Goal: Information Seeking & Learning: Check status

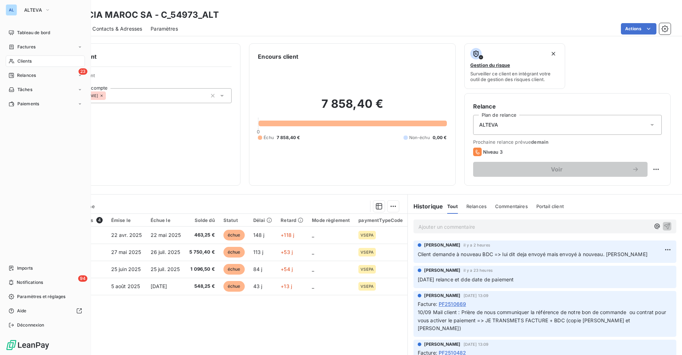
click at [22, 56] on div "Clients" at bounding box center [45, 60] width 79 height 11
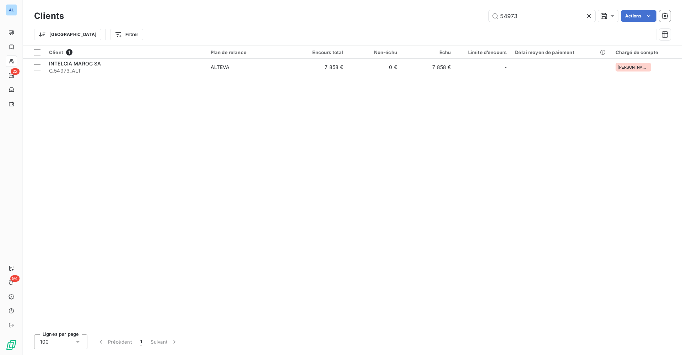
drag, startPoint x: 525, startPoint y: 16, endPoint x: 387, endPoint y: 15, distance: 138.9
click at [412, 15] on div "54973 Actions" at bounding box center [371, 15] width 598 height 11
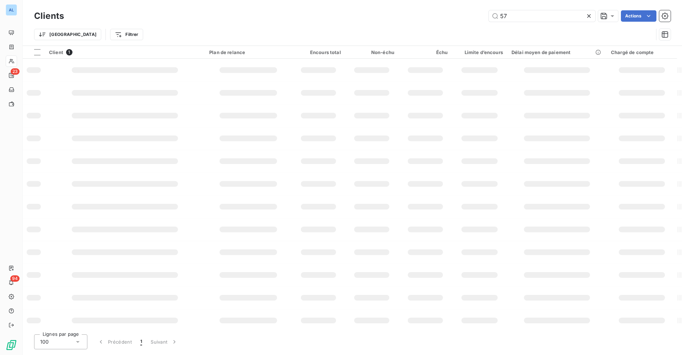
type input "5"
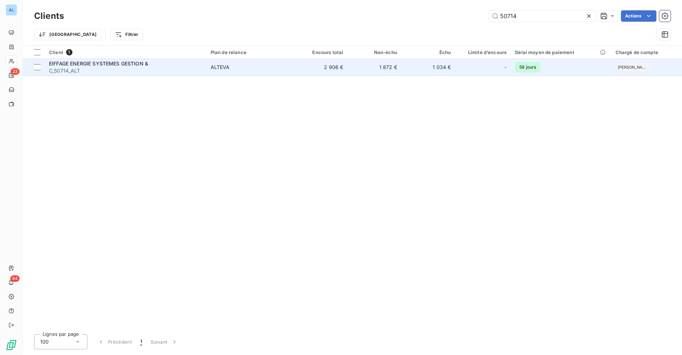
type input "50714"
click at [75, 65] on span "EIFFAGE ENERGIE SYSTEMES GESTION &" at bounding box center [98, 63] width 99 height 6
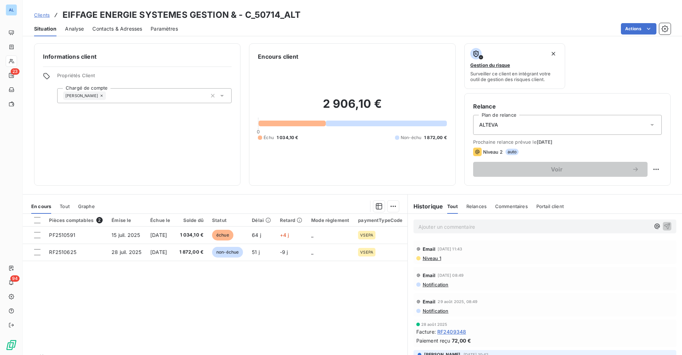
click at [357, 10] on div "Clients EIFFAGE ENERGIE SYSTEMES GESTION & - C_50714_ALT" at bounding box center [352, 15] width 659 height 13
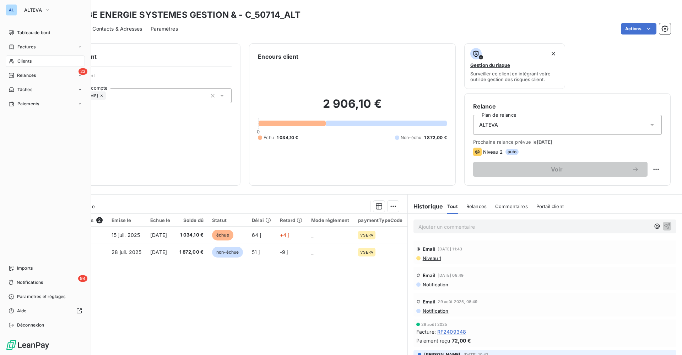
click at [34, 2] on div "AL ALTEVA Tableau de bord Factures Clients 23 Relances Tâches Paiements Imports…" at bounding box center [45, 177] width 91 height 355
click at [35, 9] on span "ALTEVA" at bounding box center [33, 10] width 18 height 6
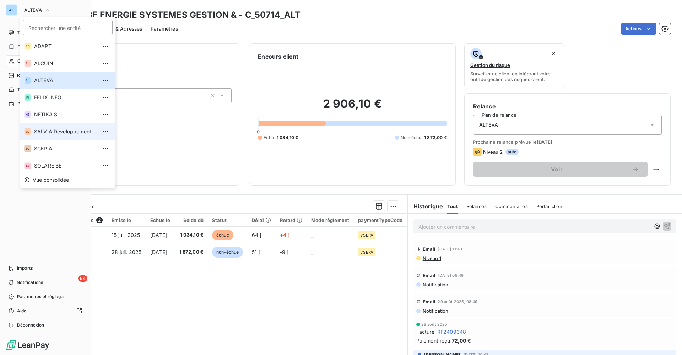
click at [41, 128] on span "SALVIA Developpement" at bounding box center [65, 131] width 63 height 7
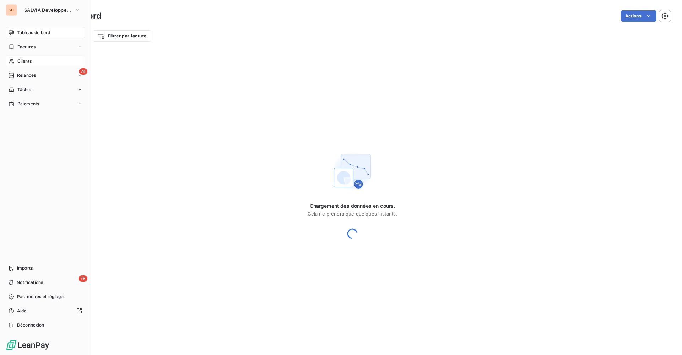
click at [27, 61] on span "Clients" at bounding box center [24, 61] width 14 height 6
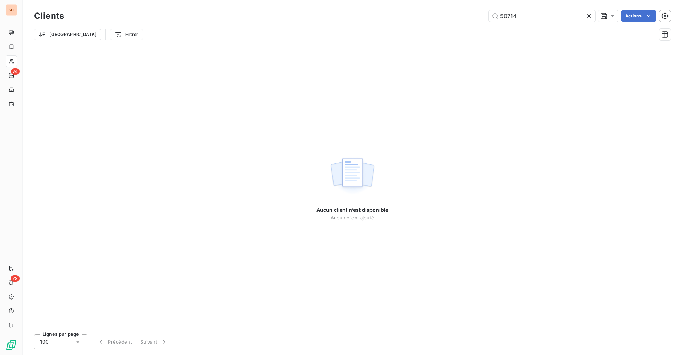
drag, startPoint x: 518, startPoint y: 16, endPoint x: 338, endPoint y: 16, distance: 179.8
click at [388, 16] on div "50714 Actions" at bounding box center [371, 15] width 598 height 11
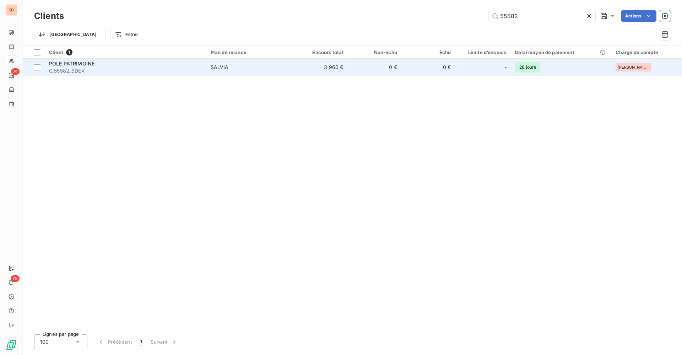
type input "55582"
click at [106, 60] on div "POLE PATRIMOINE" at bounding box center [125, 63] width 153 height 7
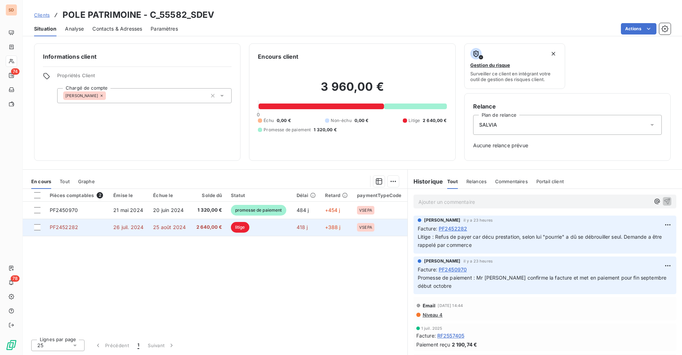
click at [204, 227] on span "2 640,00 €" at bounding box center [208, 226] width 27 height 7
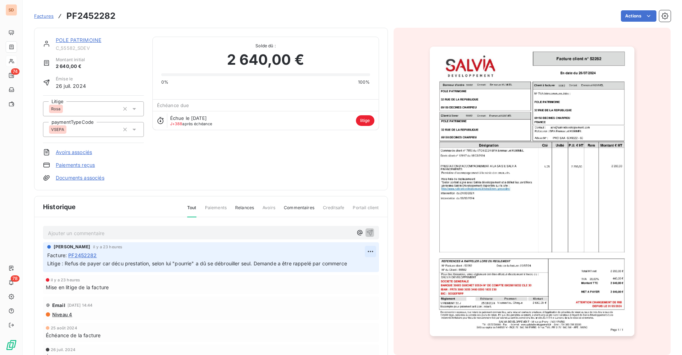
click at [361, 250] on html "SD 74 78 Factures PF2452282 Actions POLE PATRIMOINE C_55582_SDEV Montant initia…" at bounding box center [341, 177] width 682 height 355
click at [337, 264] on div "Editer" at bounding box center [341, 266] width 40 height 11
click at [48, 261] on span "Litige : Refus de payer car décu prestation, selon lui "pourrie" a dû se débrou…" at bounding box center [197, 263] width 300 height 6
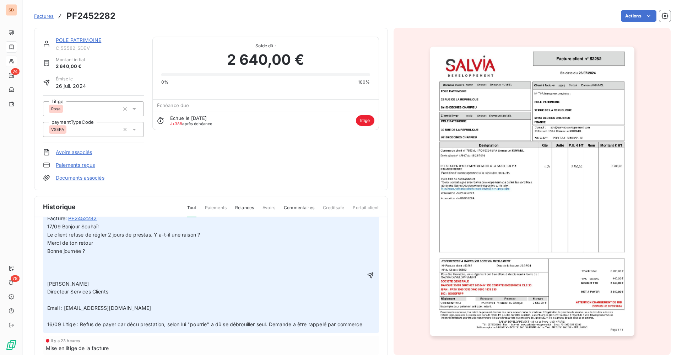
scroll to position [53, 0]
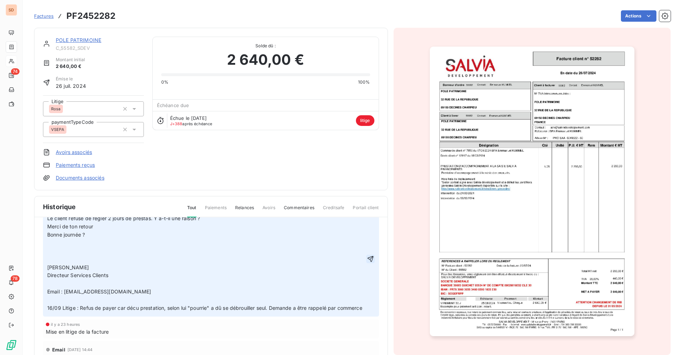
click at [367, 262] on icon "button" at bounding box center [370, 259] width 6 height 6
click at [85, 40] on link "POLE PATRIMOINE" at bounding box center [78, 40] width 45 height 6
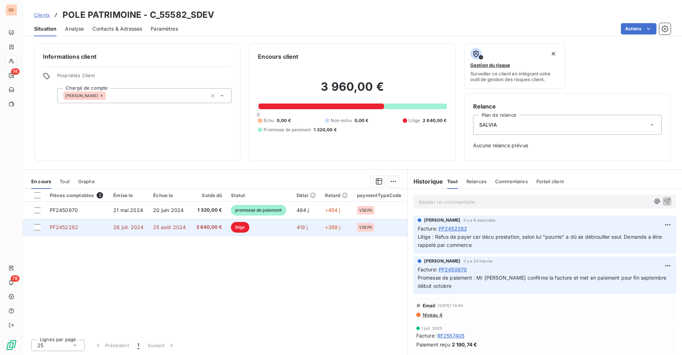
click at [206, 228] on span "2 640,00 €" at bounding box center [208, 226] width 27 height 7
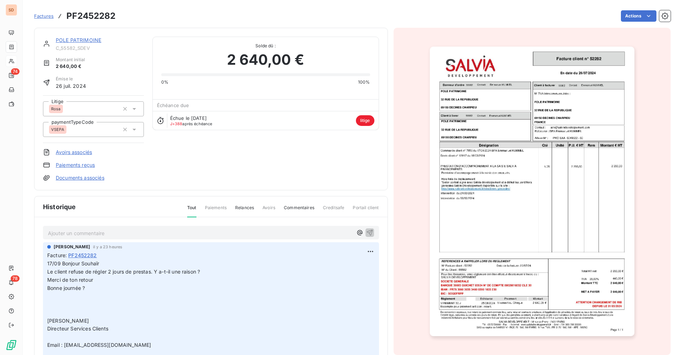
click at [88, 180] on link "Documents associés" at bounding box center [80, 177] width 49 height 7
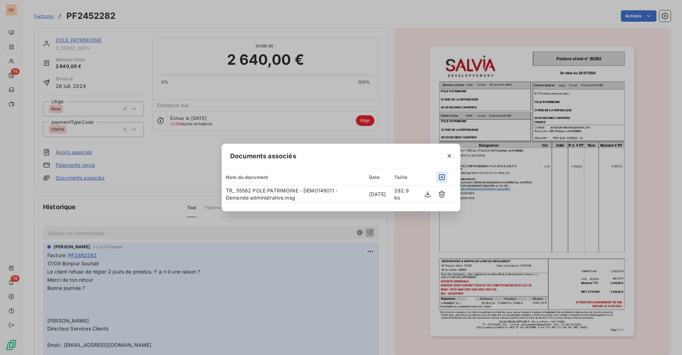
click at [445, 177] on icon "button" at bounding box center [441, 176] width 7 height 7
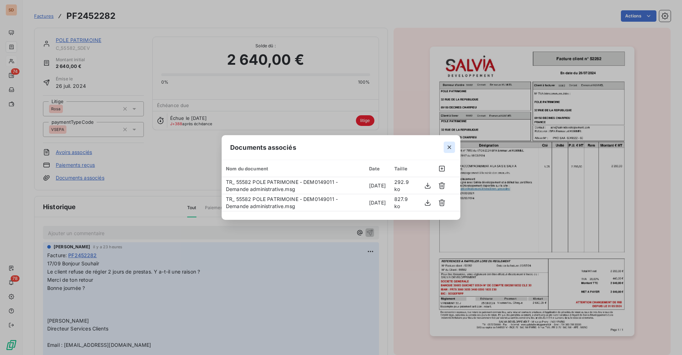
click at [452, 149] on icon "button" at bounding box center [449, 147] width 7 height 7
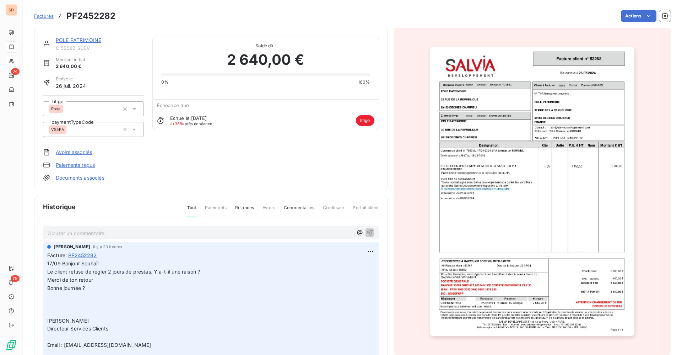
click at [80, 40] on link "POLE PATRIMOINE" at bounding box center [78, 40] width 45 height 6
